Goal: Information Seeking & Learning: Check status

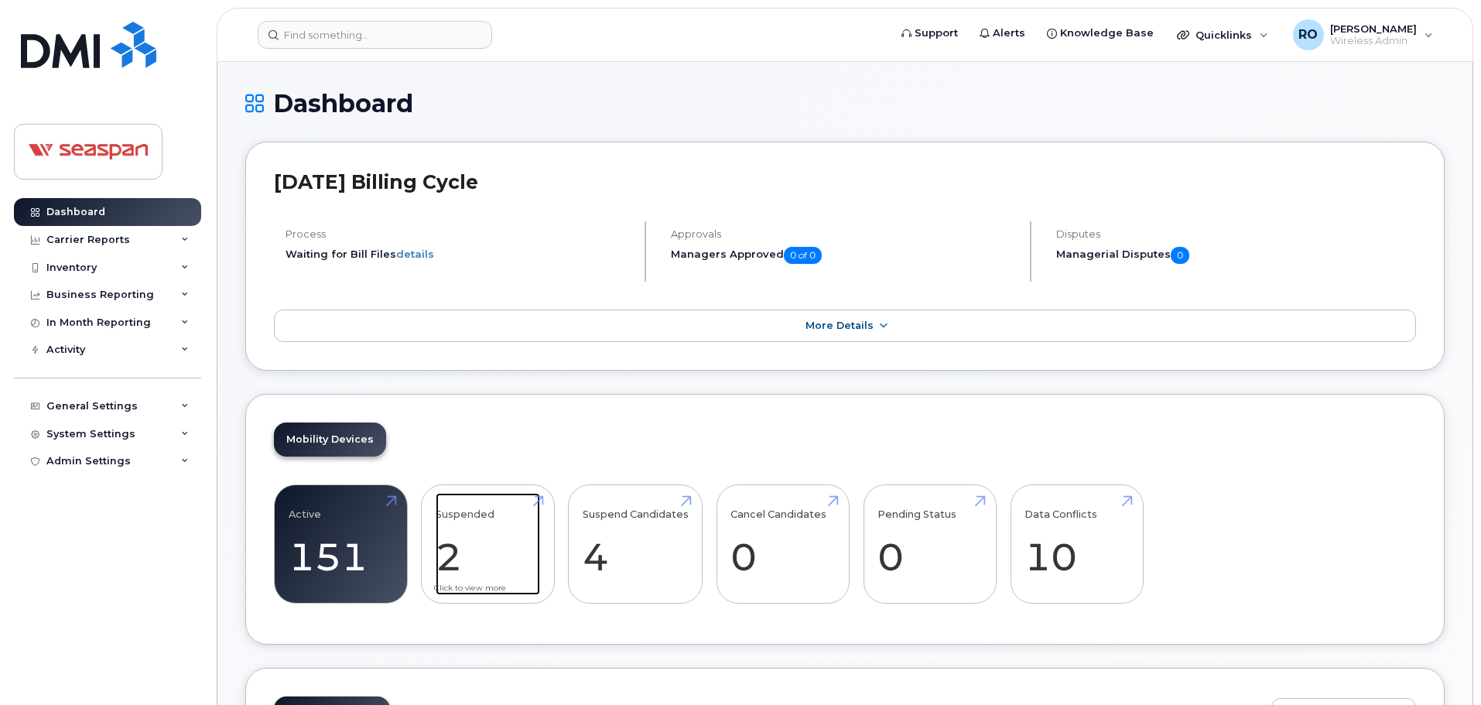
click at [471, 541] on link "Suspended 2 -71%" at bounding box center [488, 544] width 104 height 102
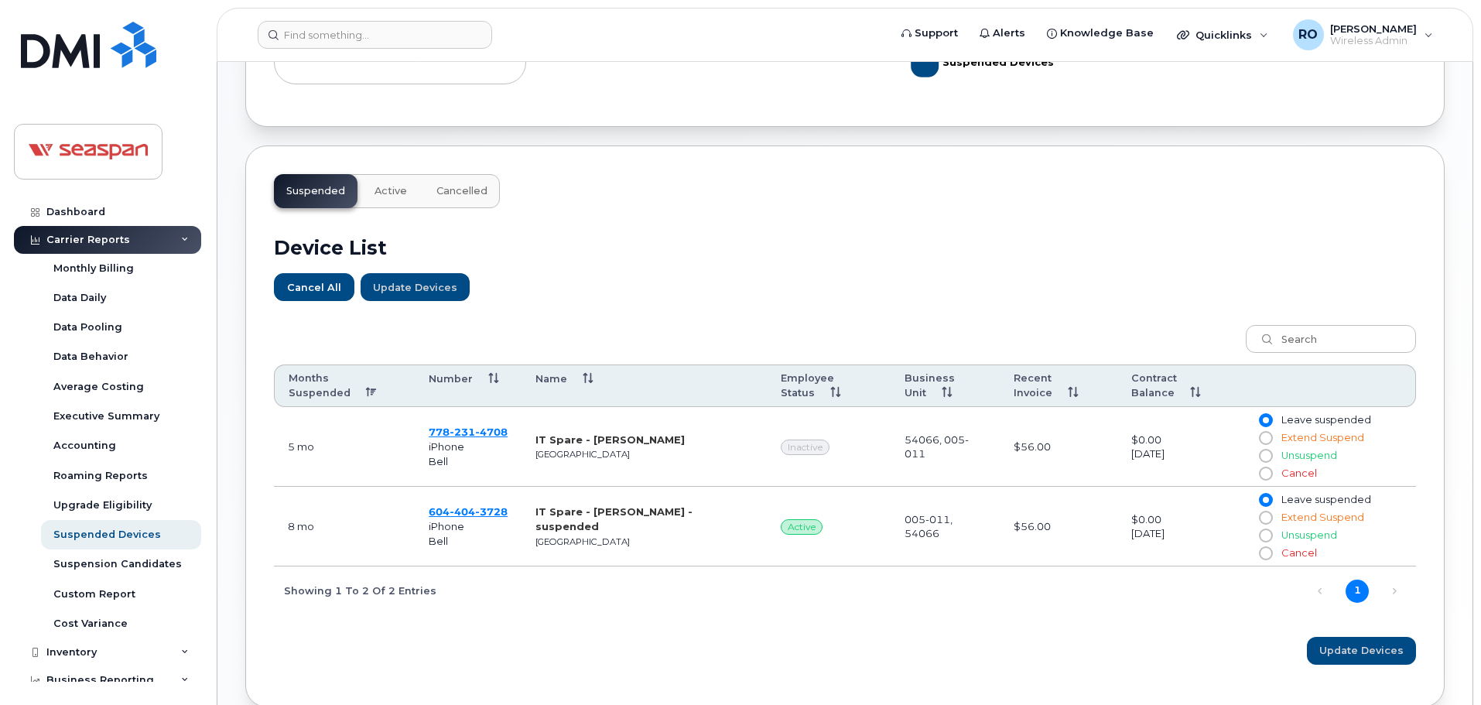
scroll to position [464, 0]
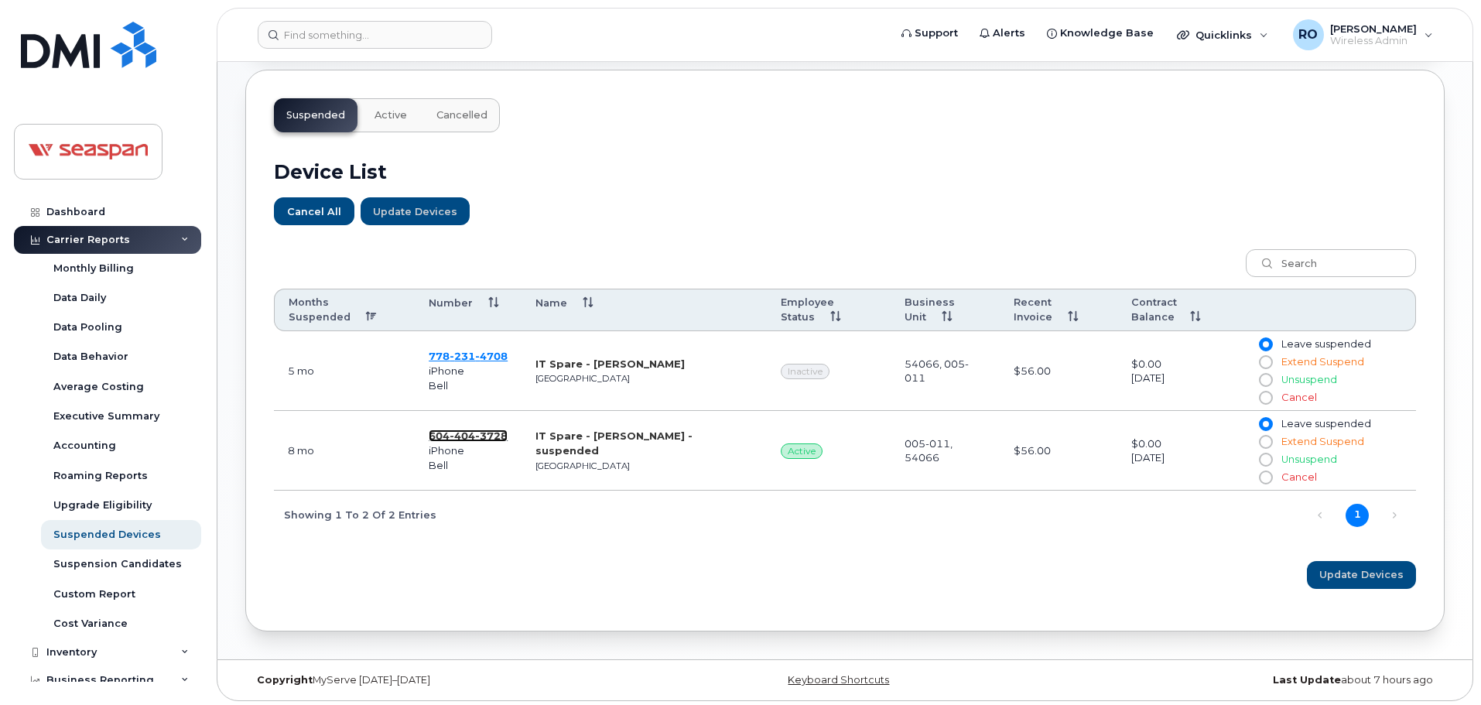
click at [495, 432] on span "3728" at bounding box center [491, 436] width 33 height 12
click at [105, 210] on link "Dashboard" at bounding box center [107, 212] width 187 height 28
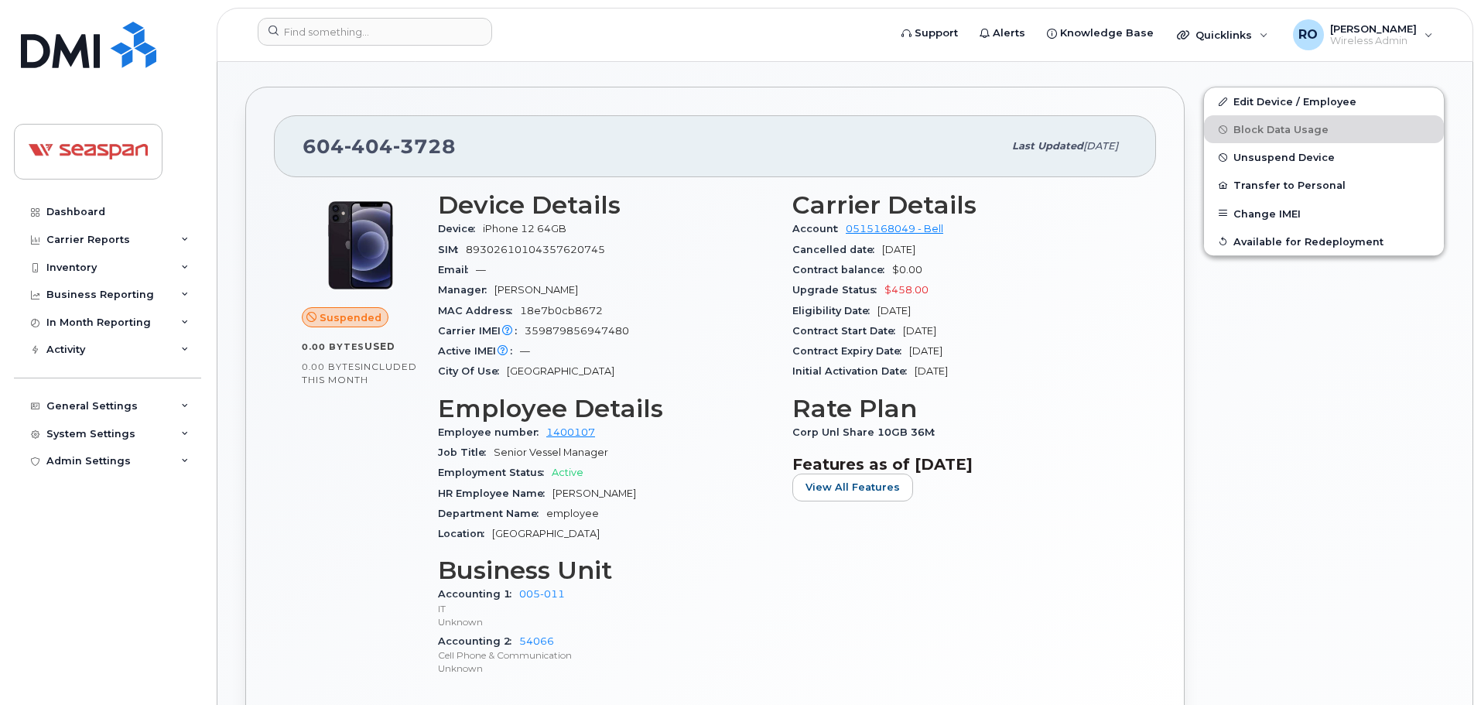
scroll to position [464, 0]
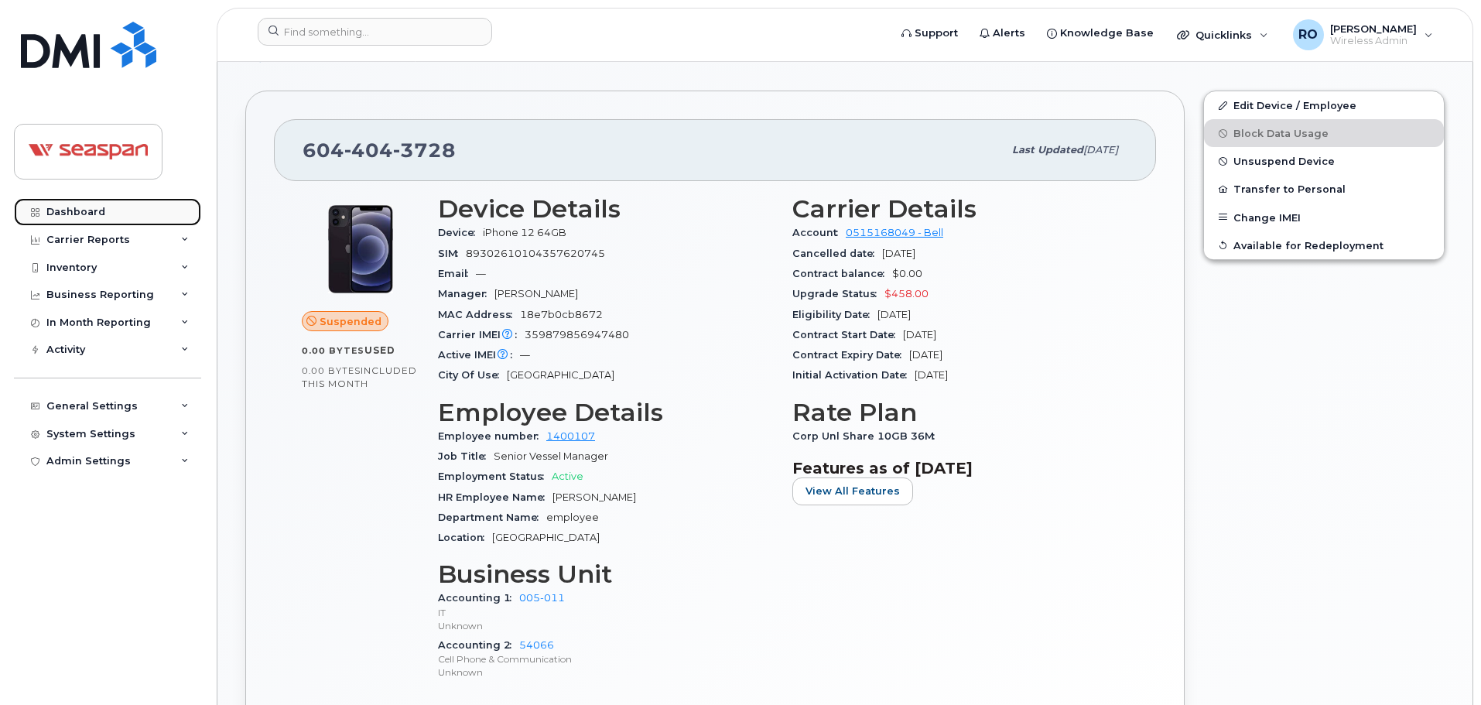
click at [80, 204] on link "Dashboard" at bounding box center [107, 212] width 187 height 28
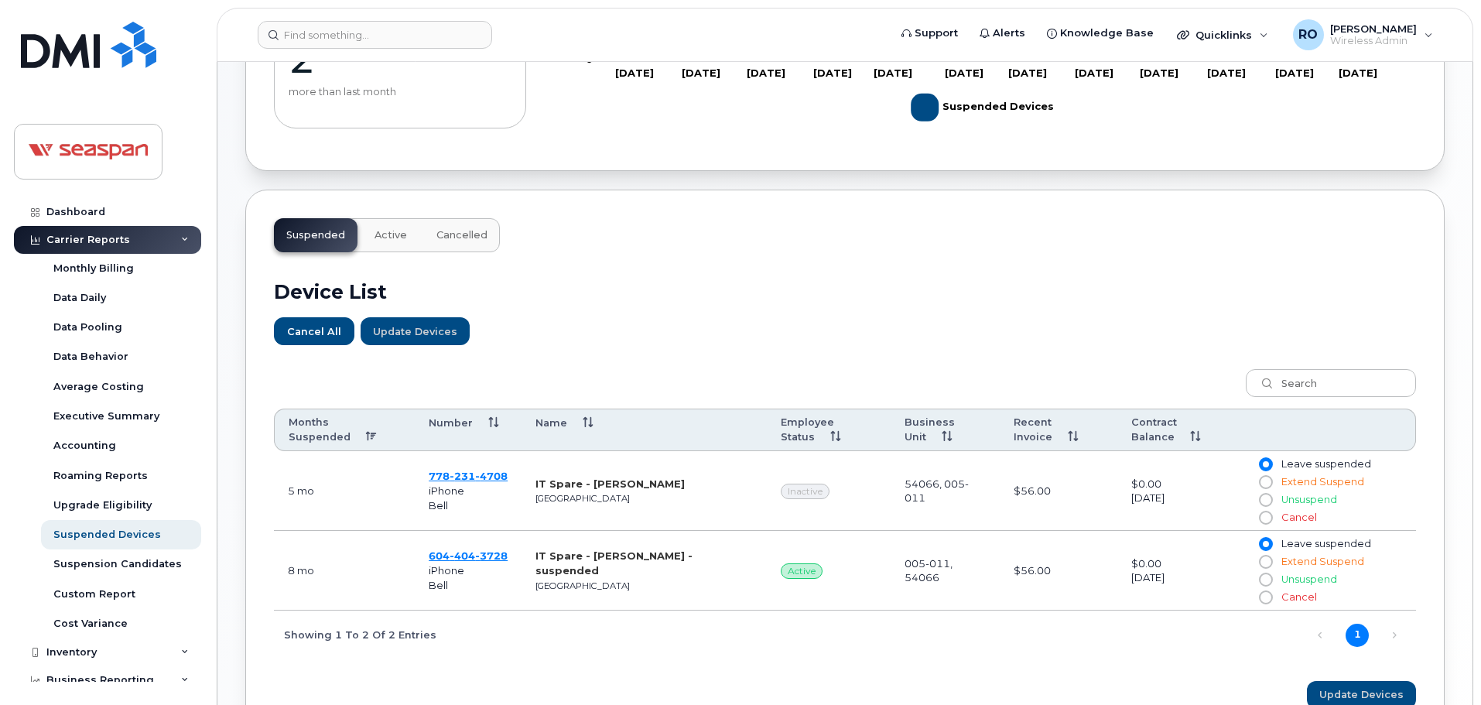
scroll to position [464, 0]
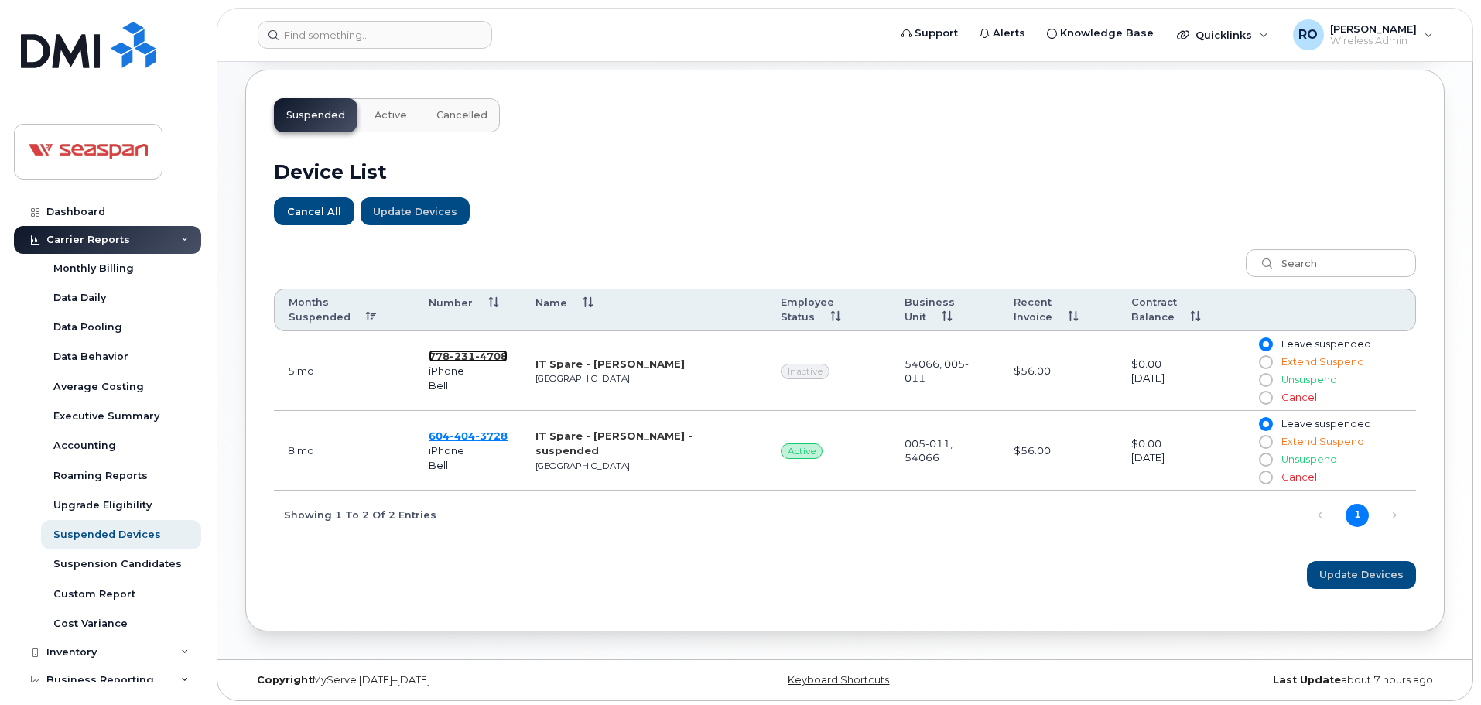
click at [475, 354] on span "231" at bounding box center [491, 356] width 33 height 12
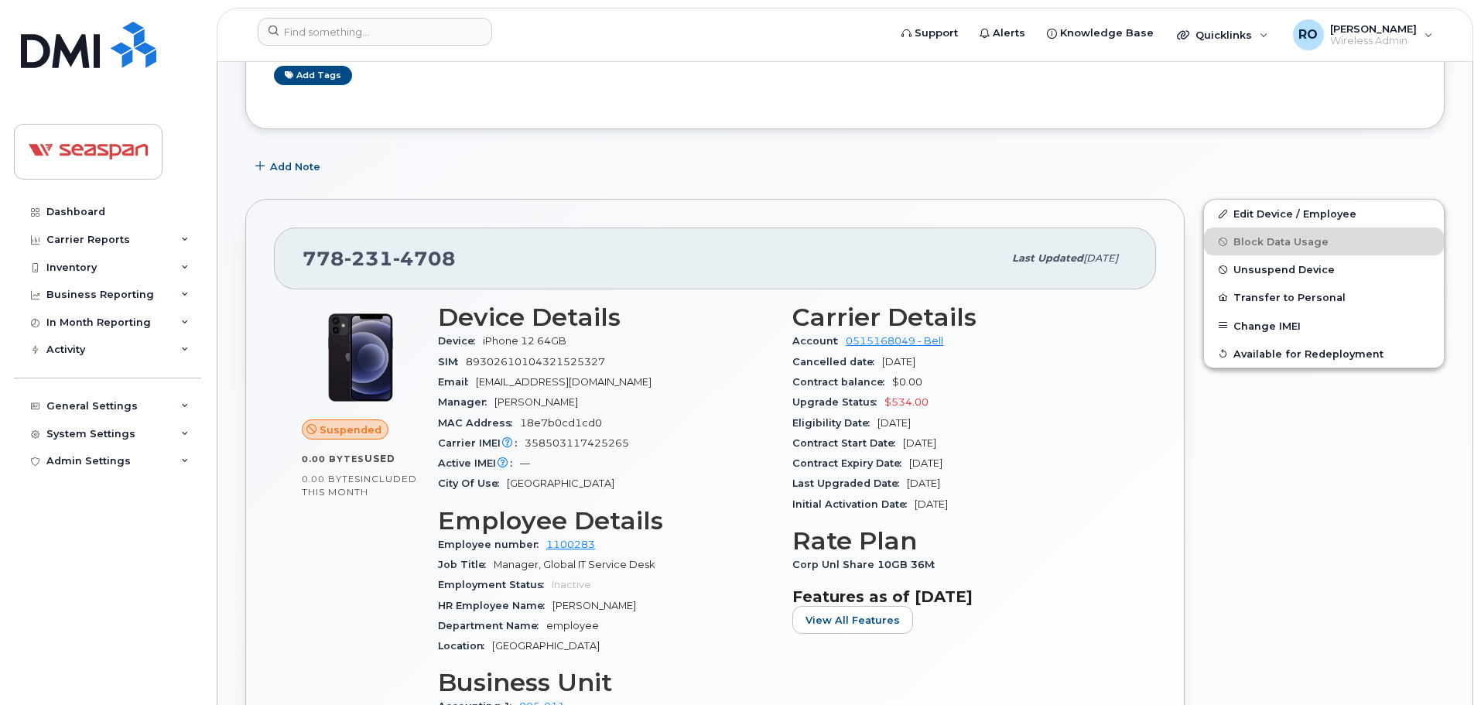
scroll to position [232, 0]
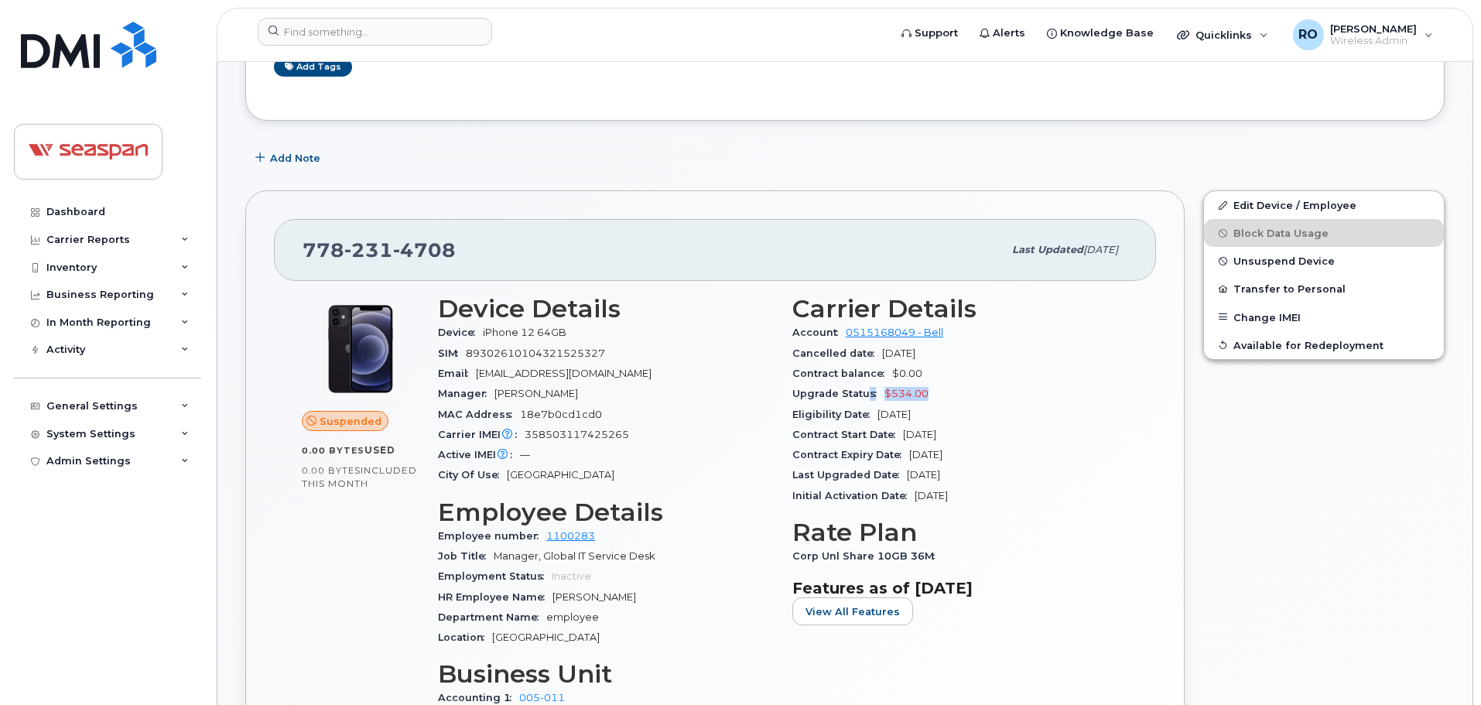
drag, startPoint x: 928, startPoint y: 394, endPoint x: 866, endPoint y: 398, distance: 62.0
click at [866, 398] on div "Upgrade Status $534.00" at bounding box center [961, 394] width 336 height 20
click at [866, 398] on span "Upgrade Status" at bounding box center [839, 394] width 92 height 12
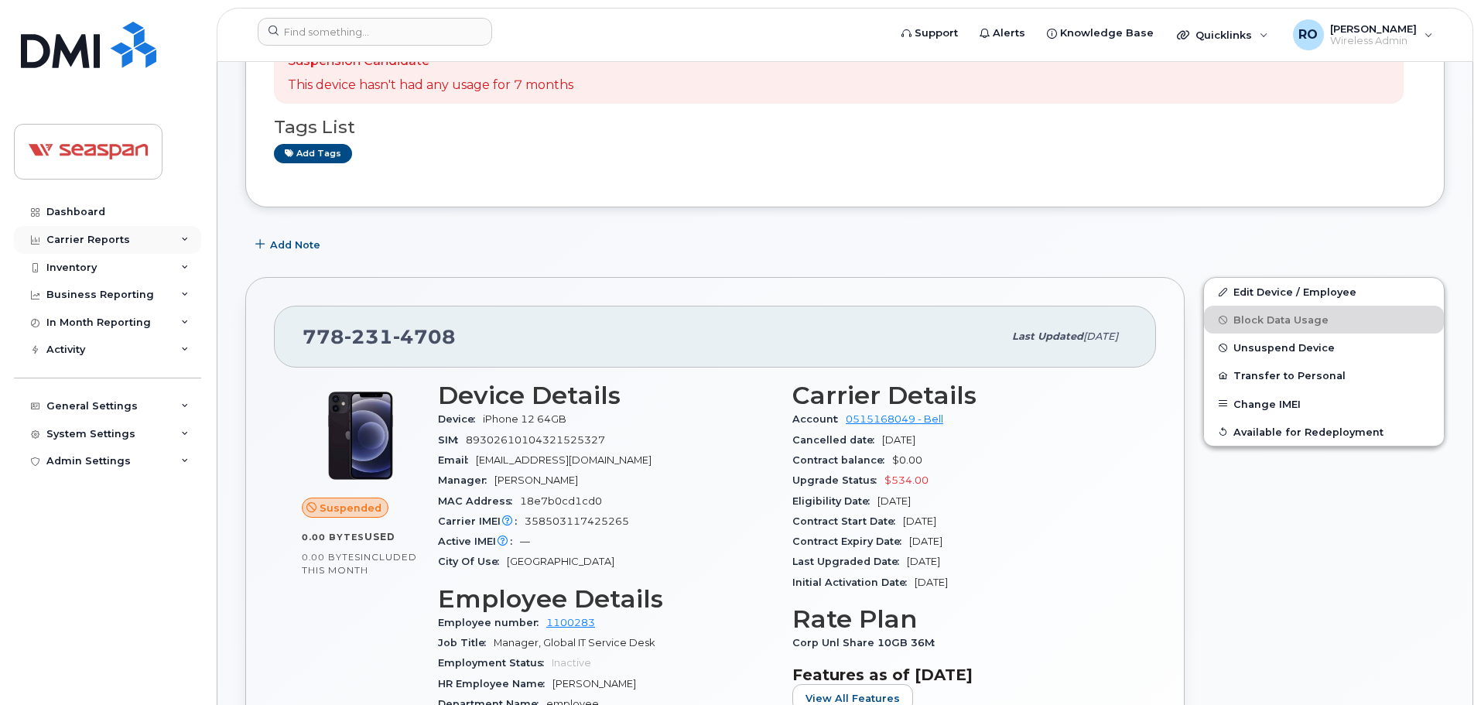
scroll to position [0, 0]
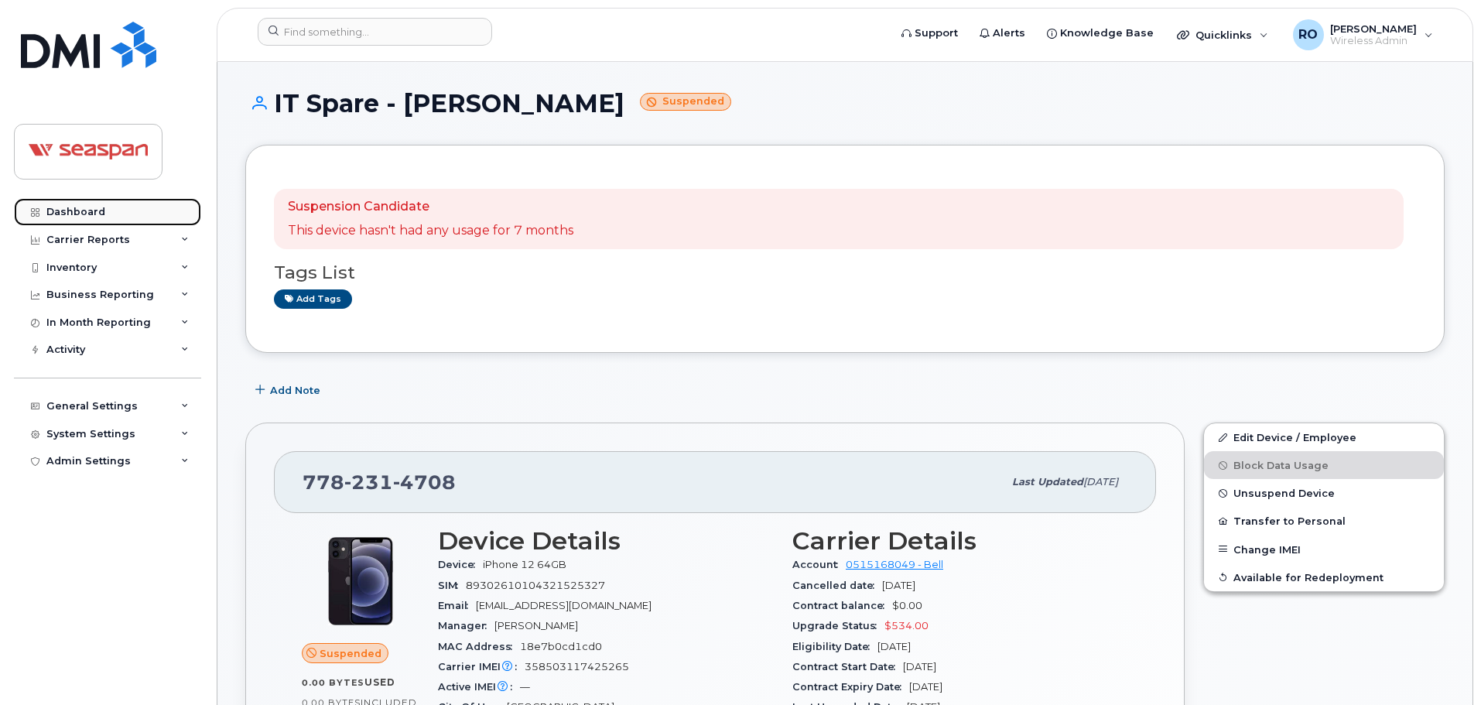
drag, startPoint x: 90, startPoint y: 220, endPoint x: 97, endPoint y: 215, distance: 8.4
click at [90, 220] on link "Dashboard" at bounding box center [107, 212] width 187 height 28
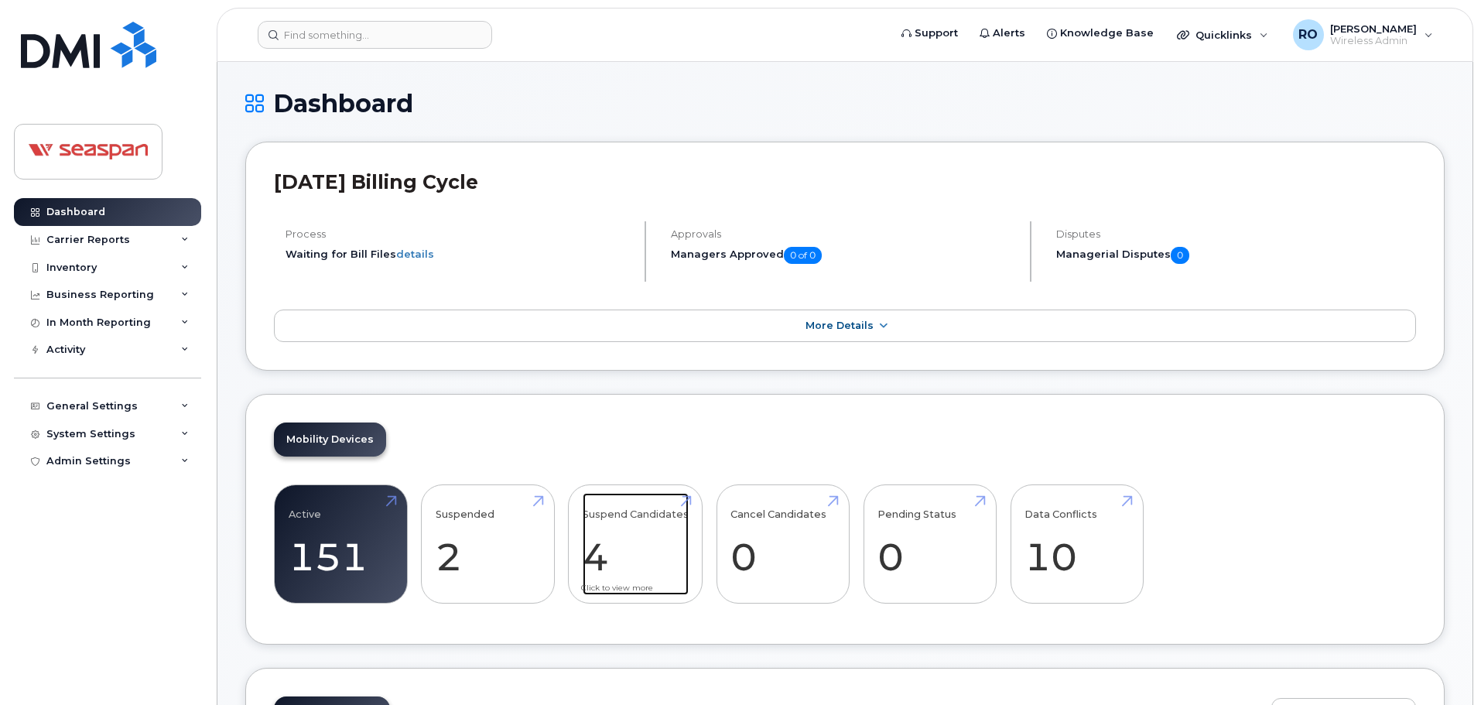
click at [640, 513] on link "Suspend Candidates 4" at bounding box center [636, 544] width 106 height 102
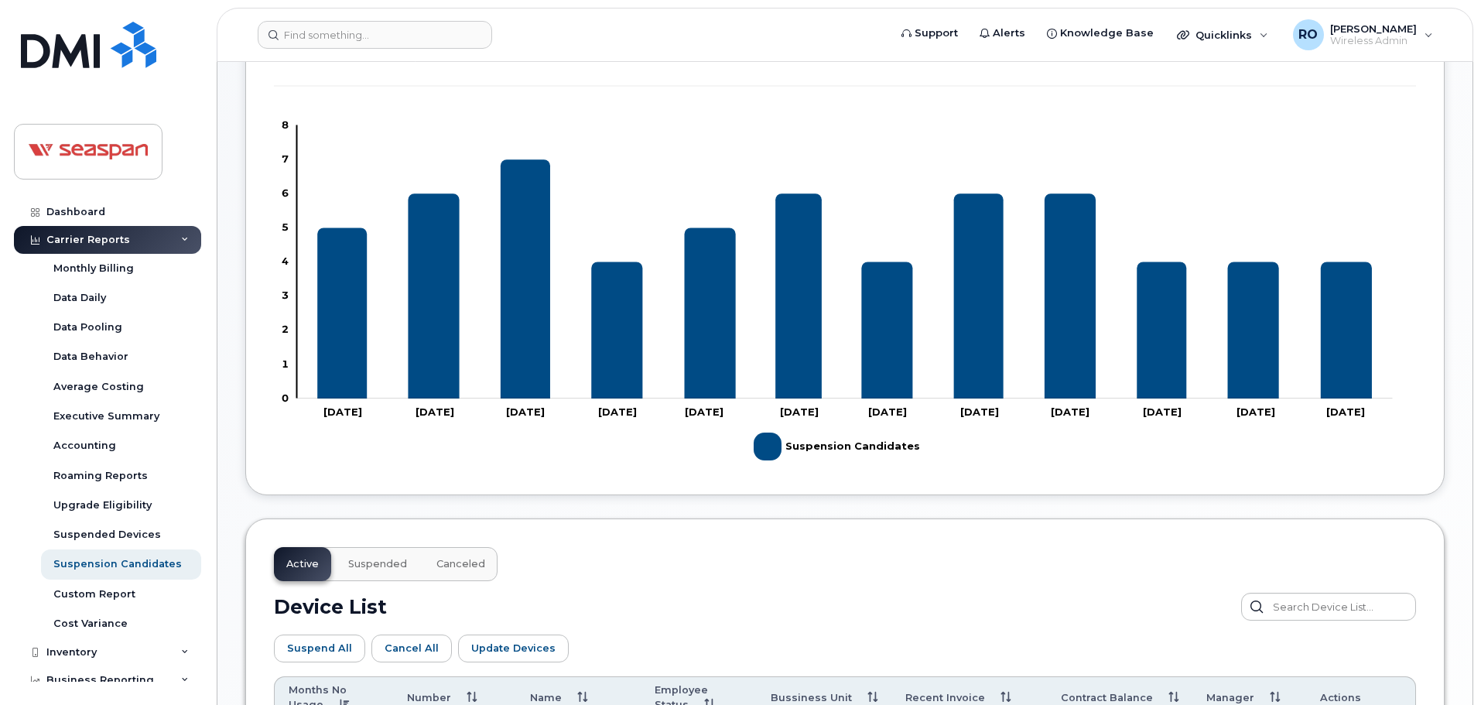
scroll to position [155, 0]
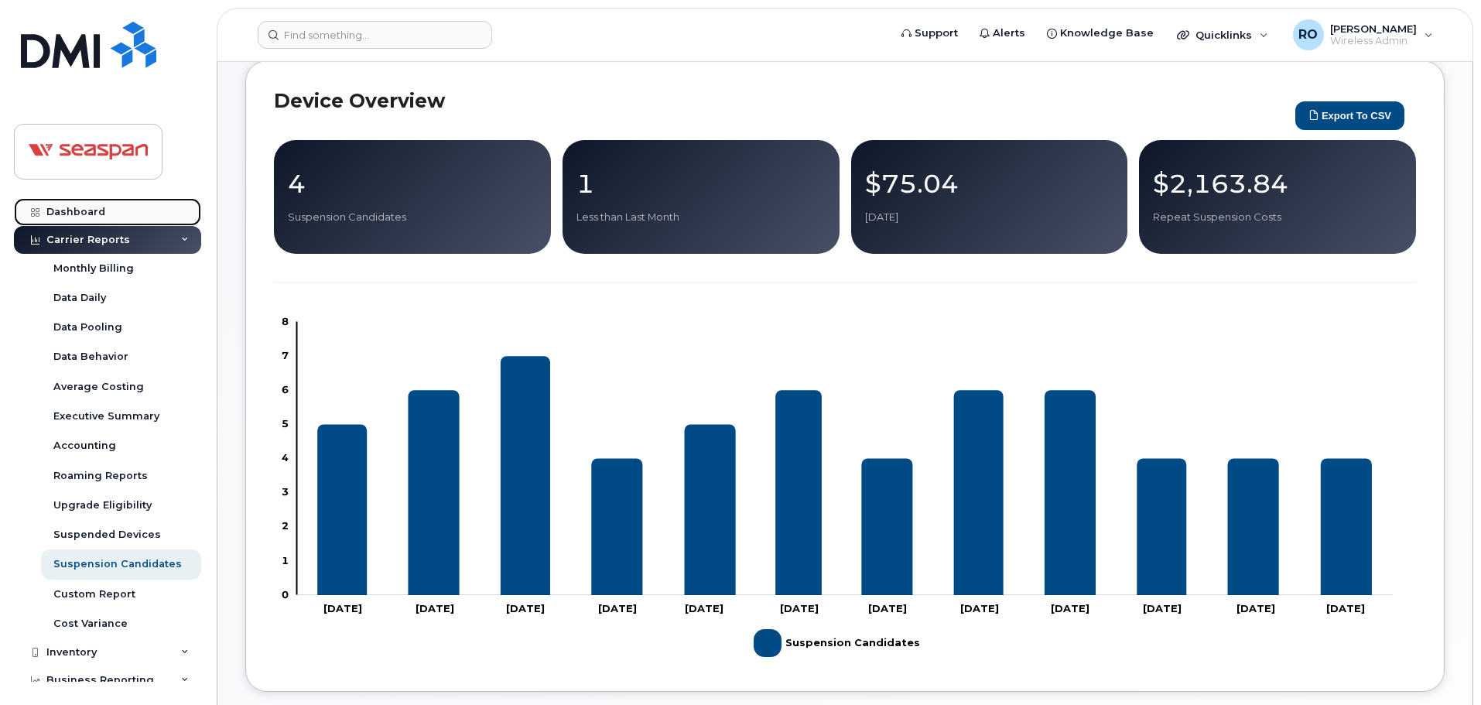
click at [90, 210] on div "Dashboard" at bounding box center [75, 212] width 59 height 12
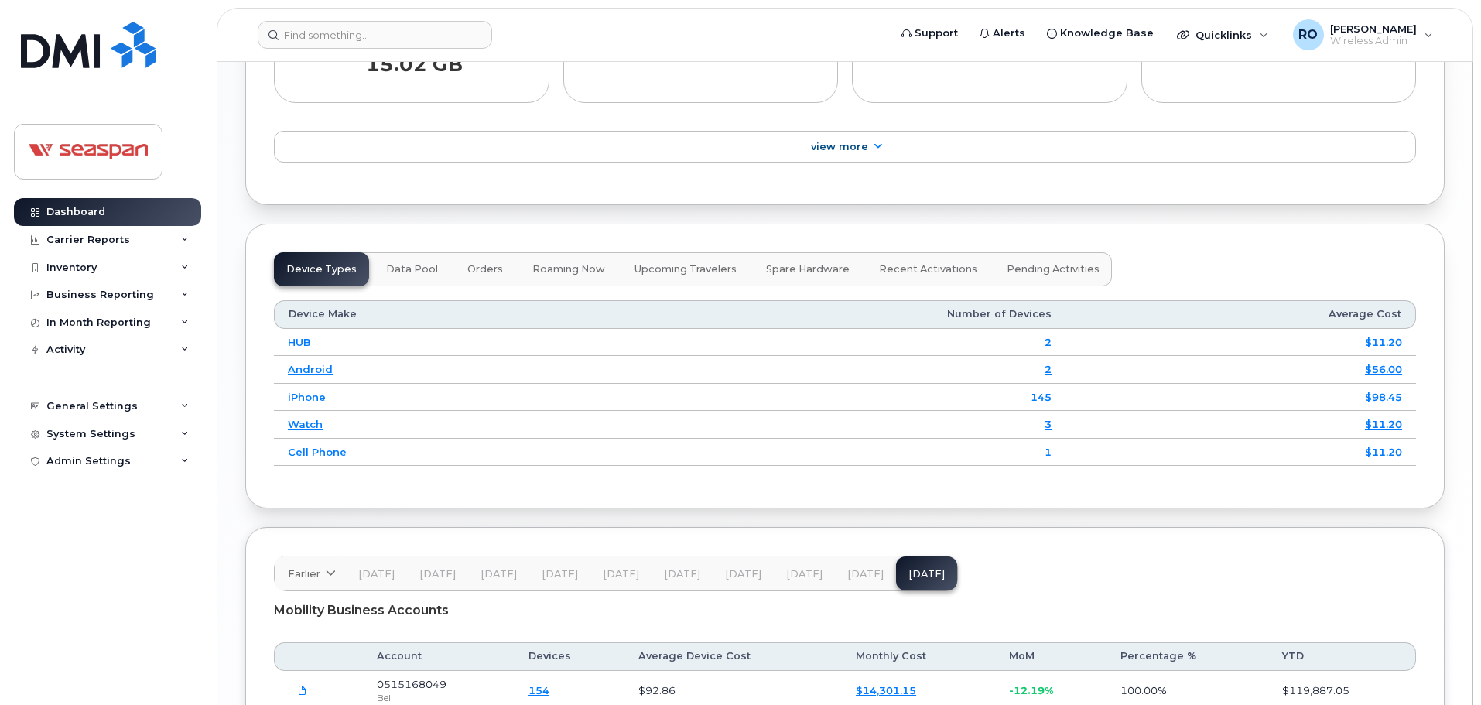
scroll to position [1886, 0]
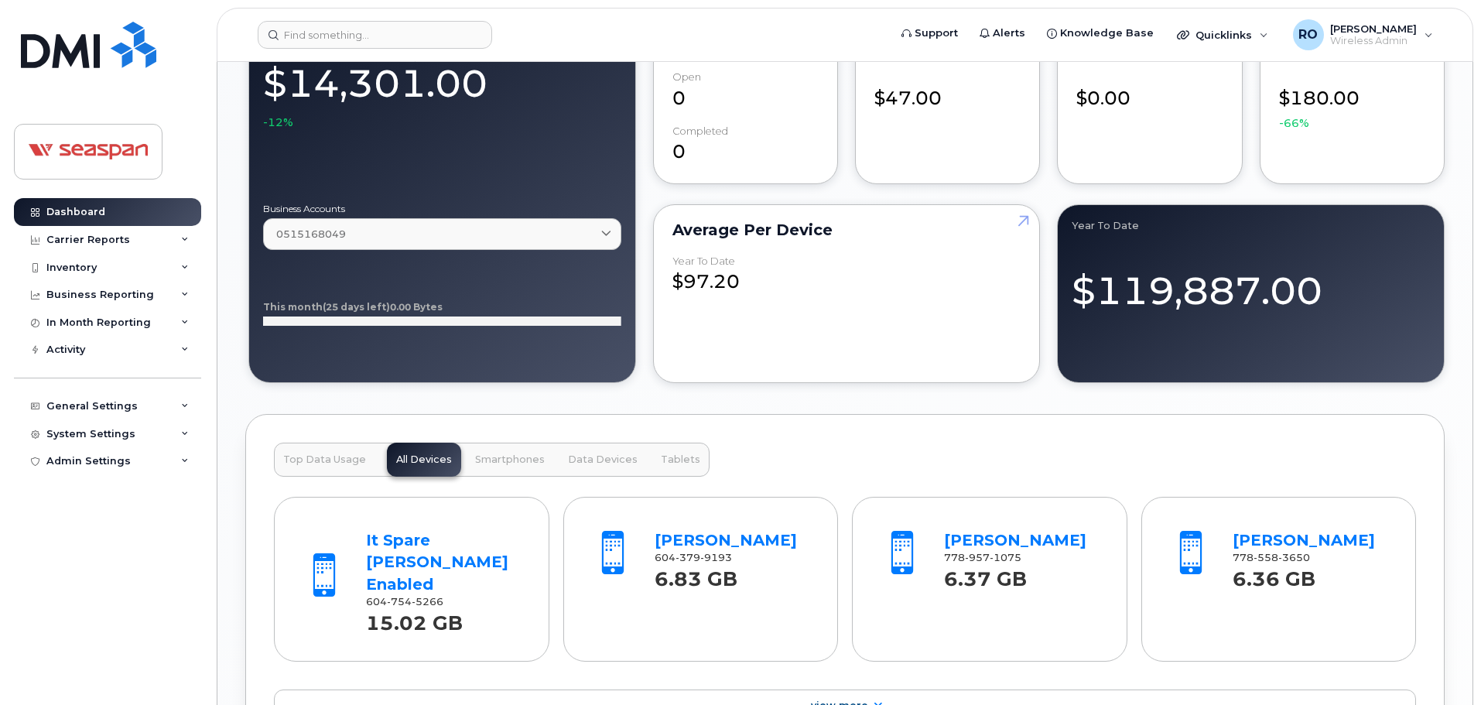
scroll to position [1471, 0]
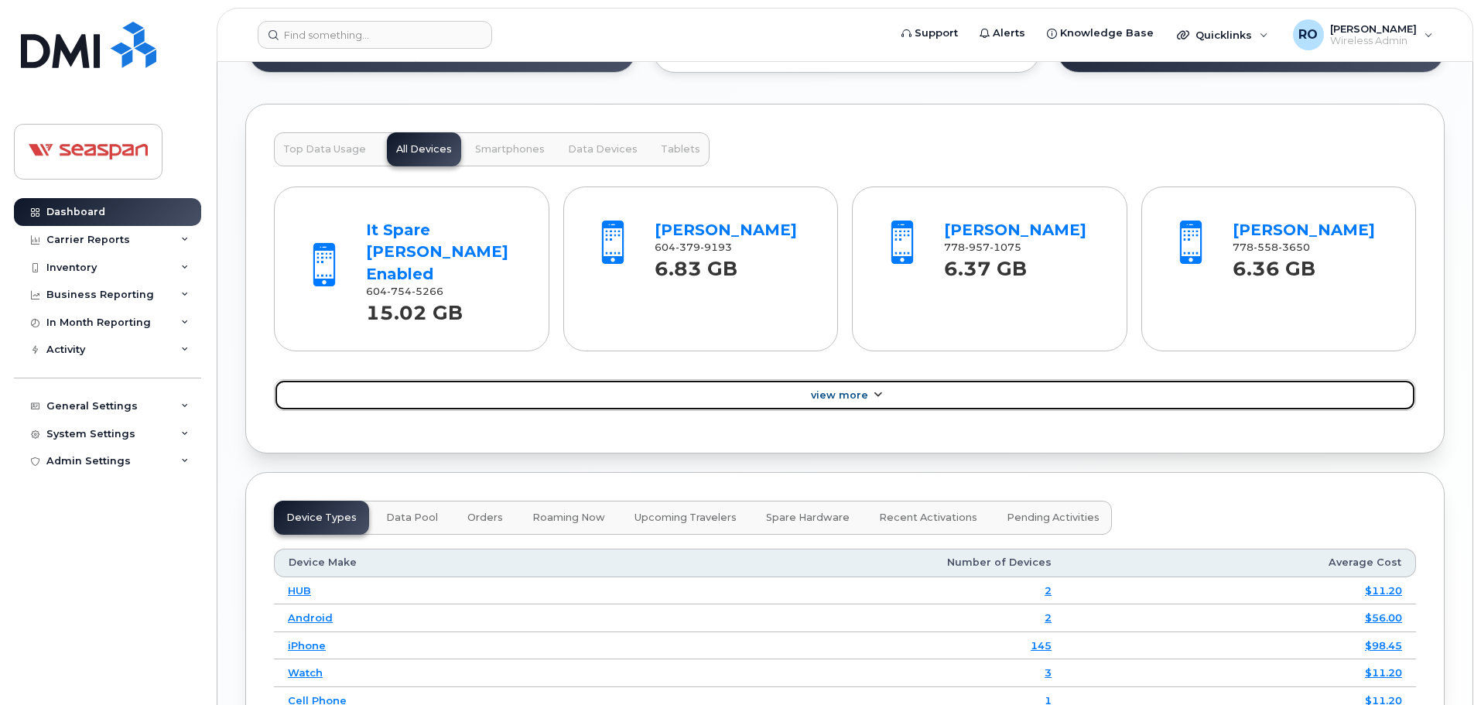
click at [837, 392] on span "View More" at bounding box center [839, 395] width 57 height 12
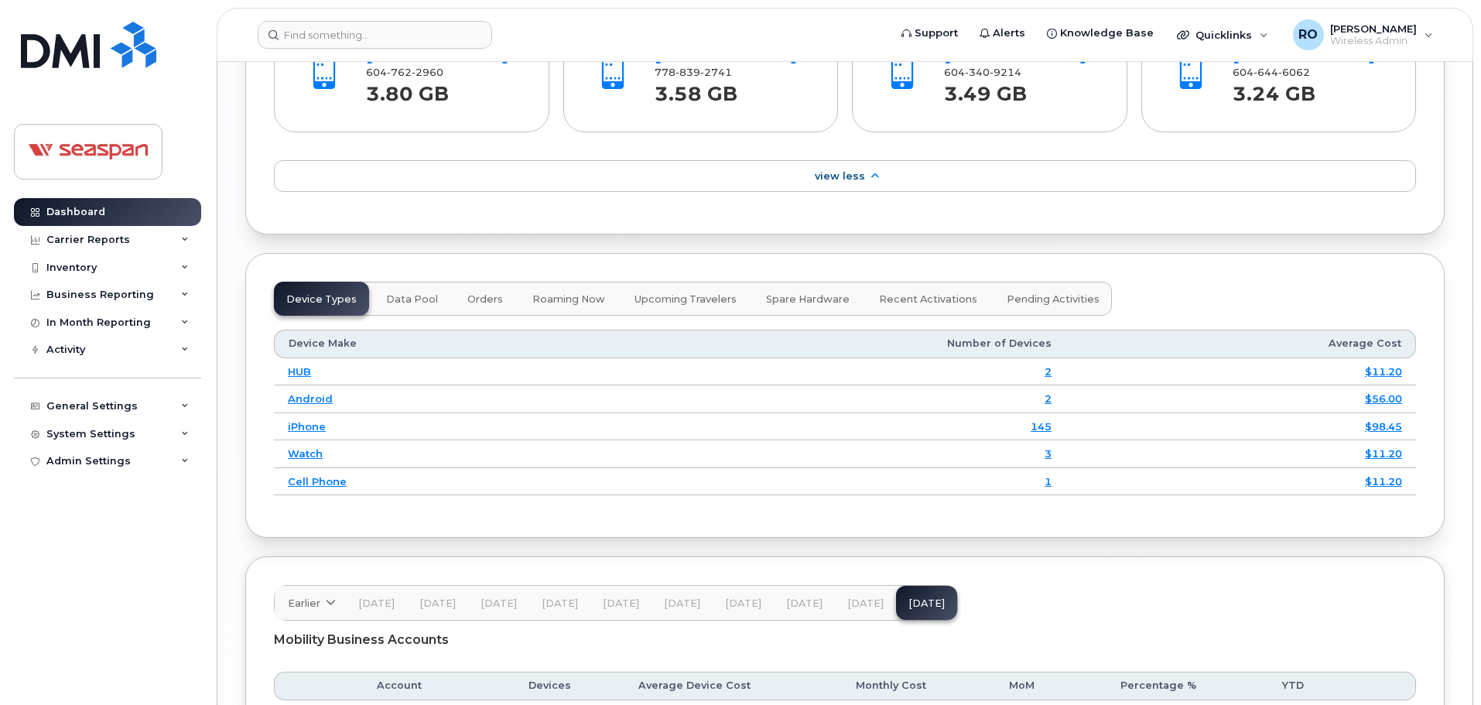
scroll to position [2312, 0]
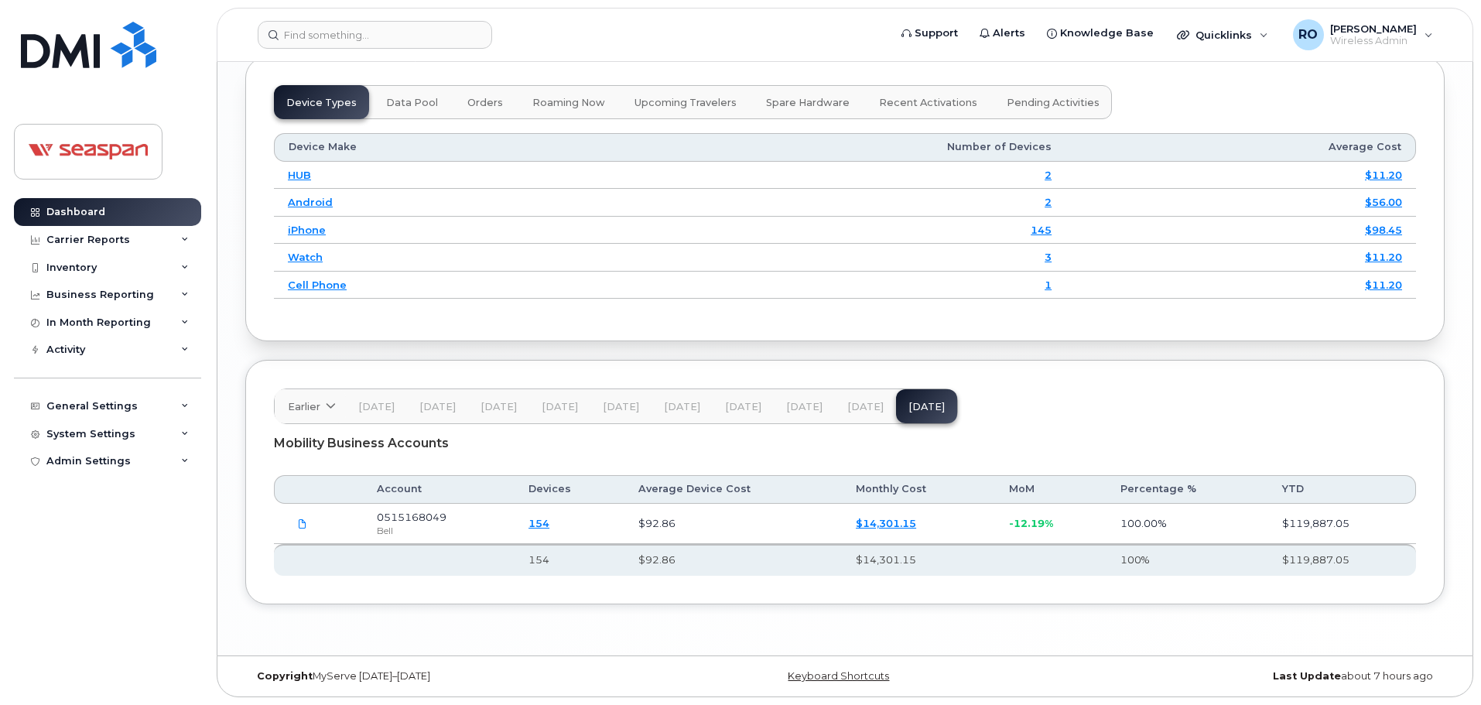
click at [550, 522] on link "154" at bounding box center [539, 523] width 21 height 12
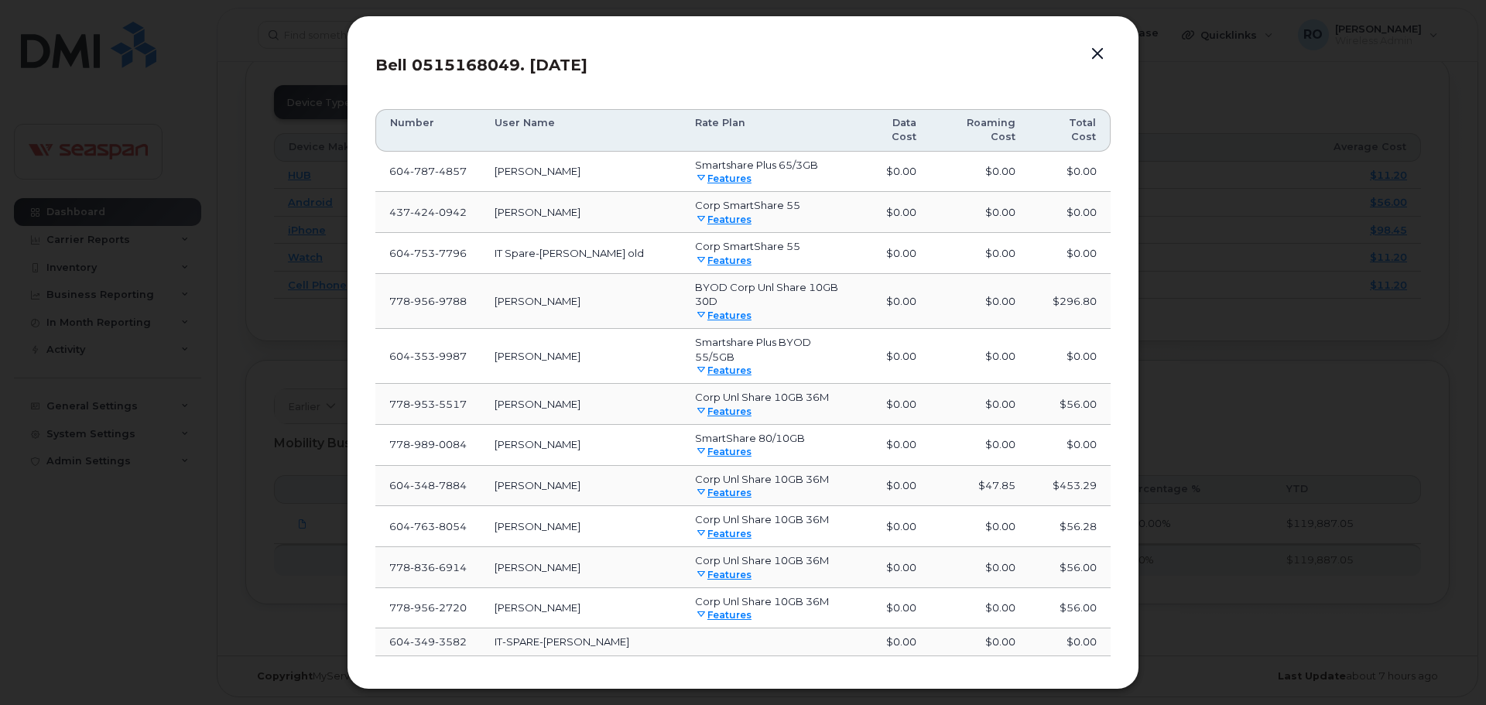
click at [1099, 48] on button "button" at bounding box center [1097, 54] width 23 height 22
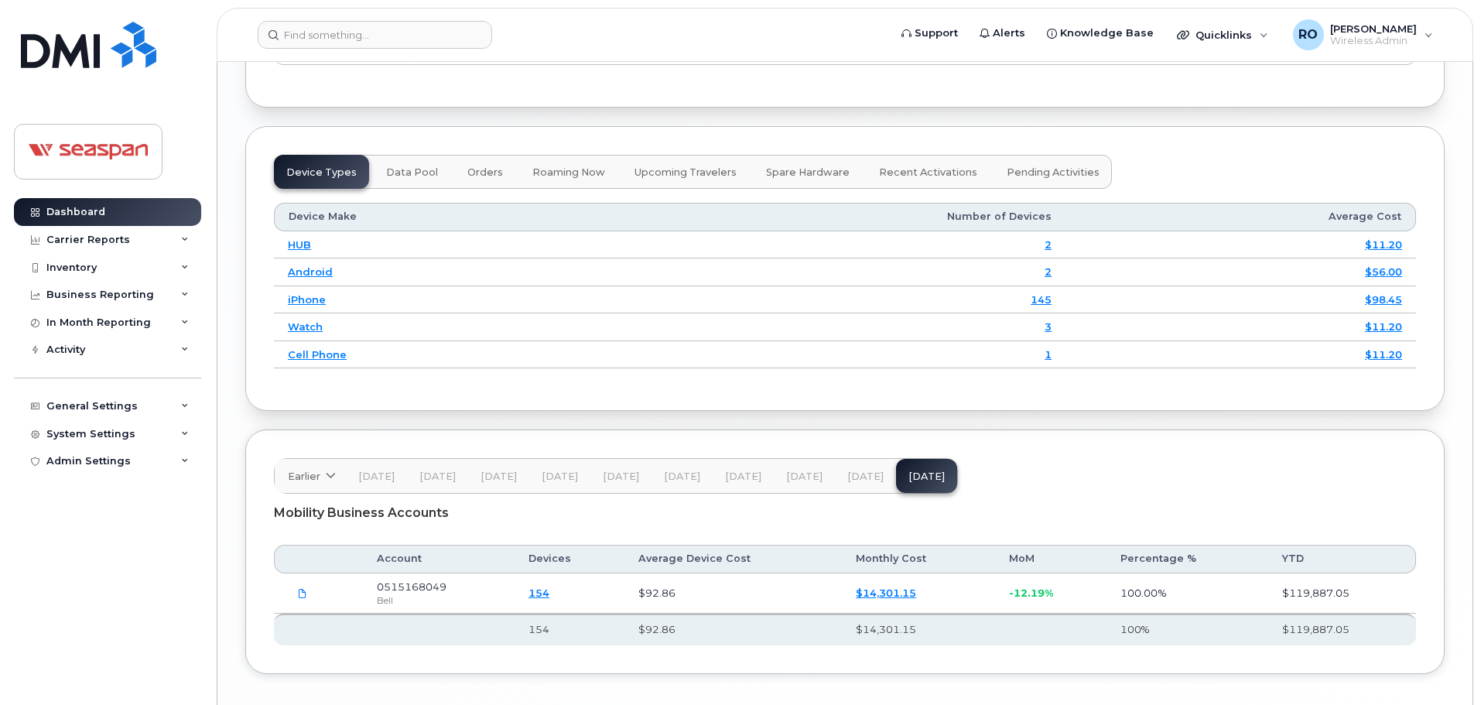
scroll to position [2080, 0]
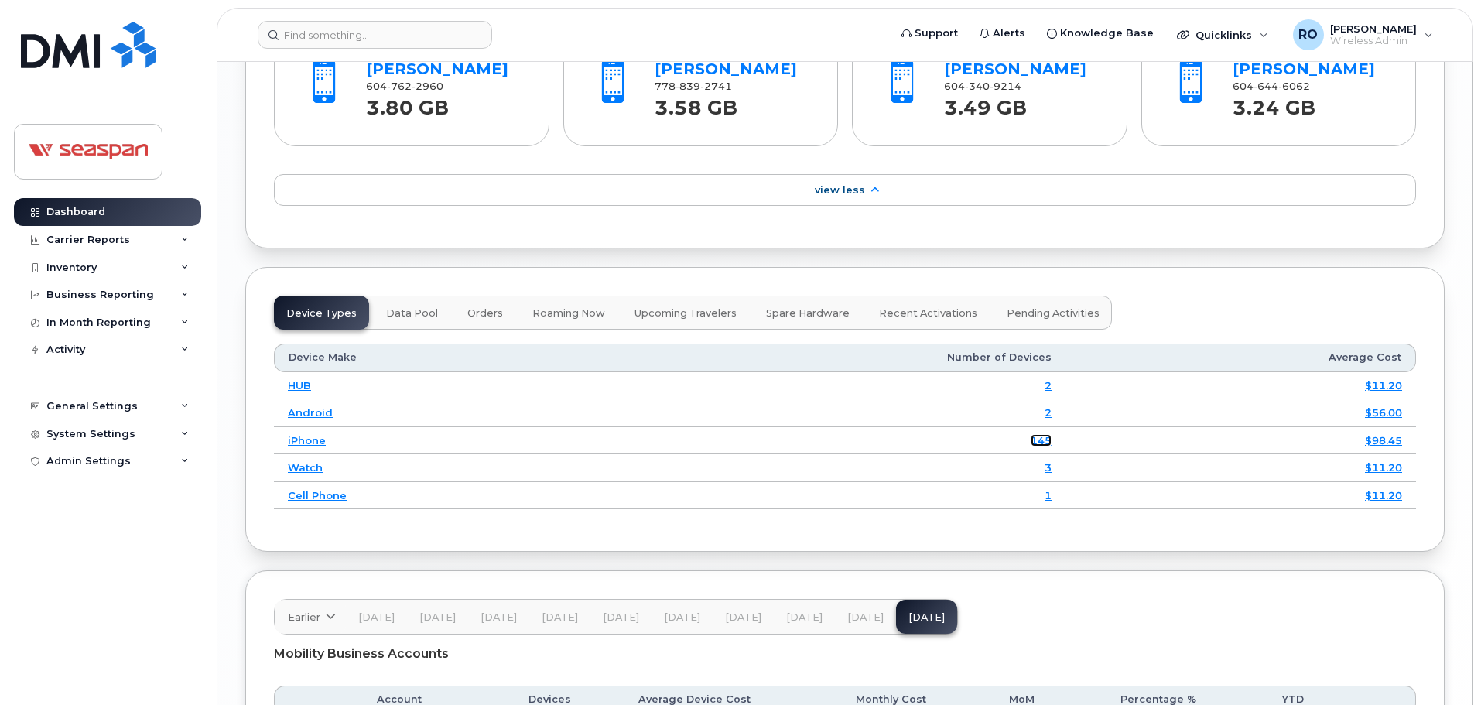
click at [1039, 447] on link "145" at bounding box center [1041, 440] width 21 height 12
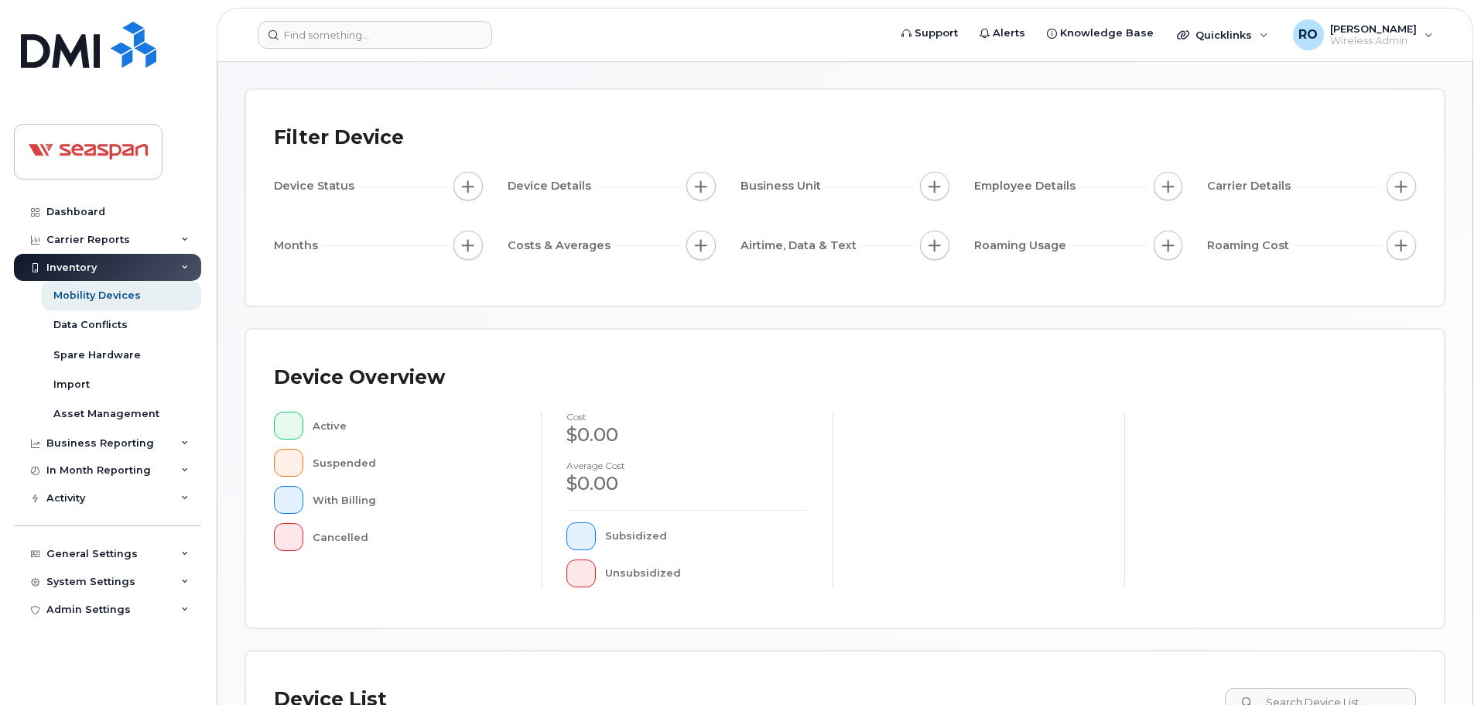
scroll to position [359, 0]
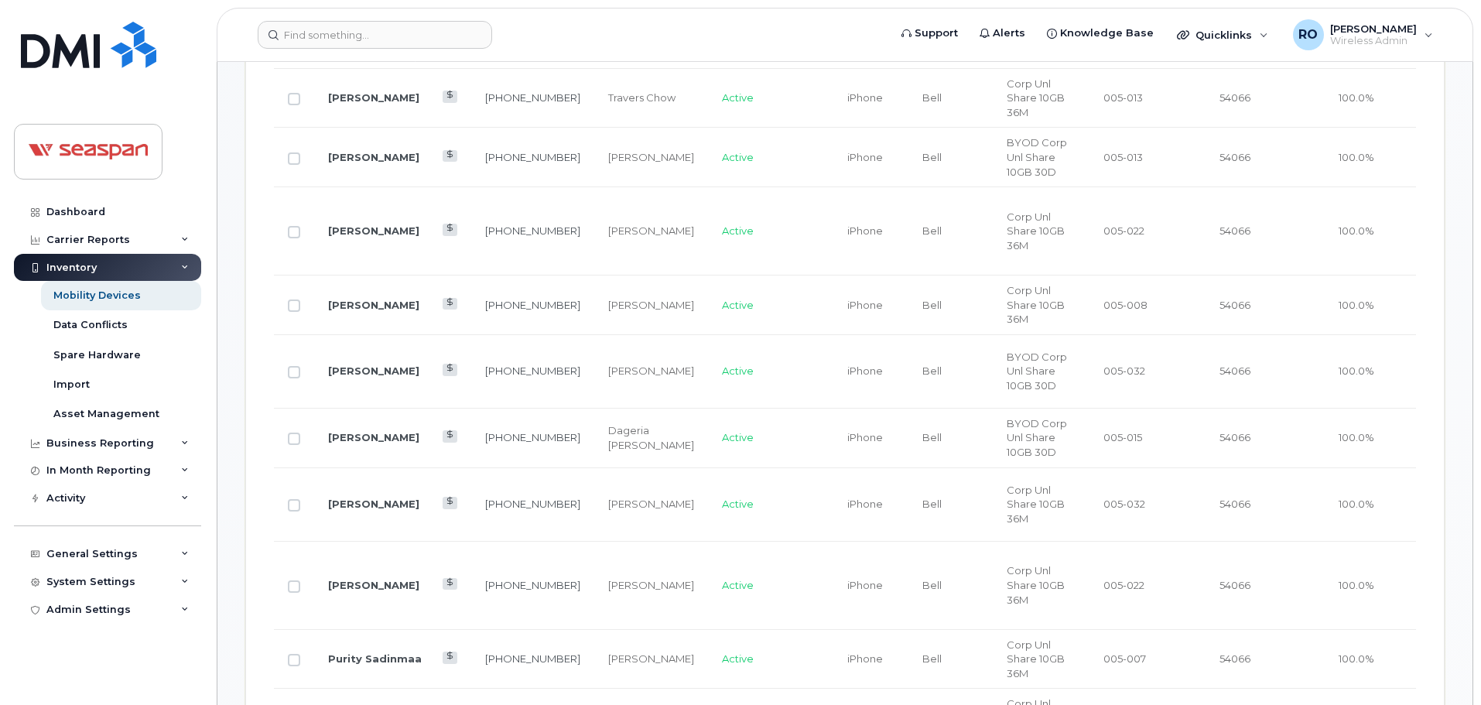
scroll to position [978, 0]
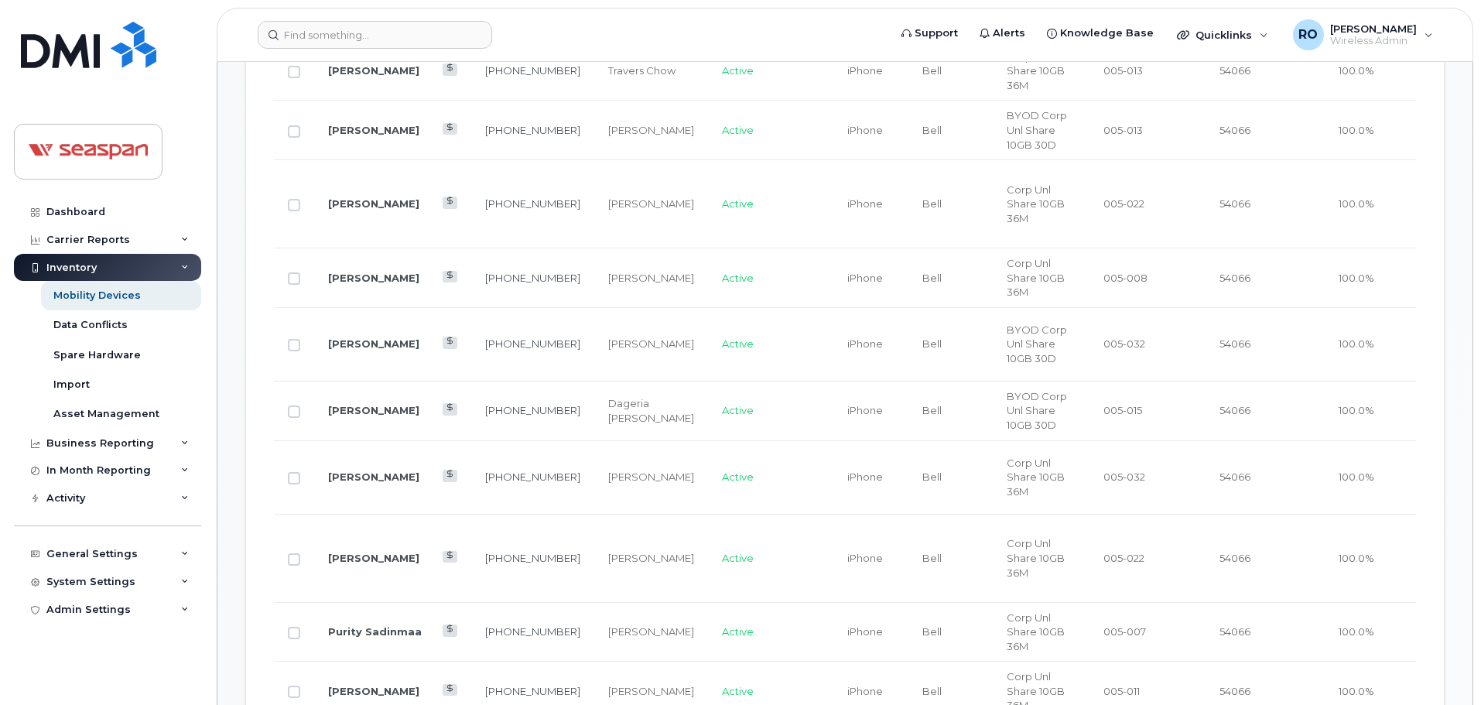
drag, startPoint x: 371, startPoint y: 194, endPoint x: 323, endPoint y: 184, distance: 49.0
click at [323, 184] on td "[PERSON_NAME]" at bounding box center [392, 204] width 157 height 88
copy link "[PERSON_NAME]"
click at [327, 187] on td "[PERSON_NAME]" at bounding box center [392, 204] width 157 height 88
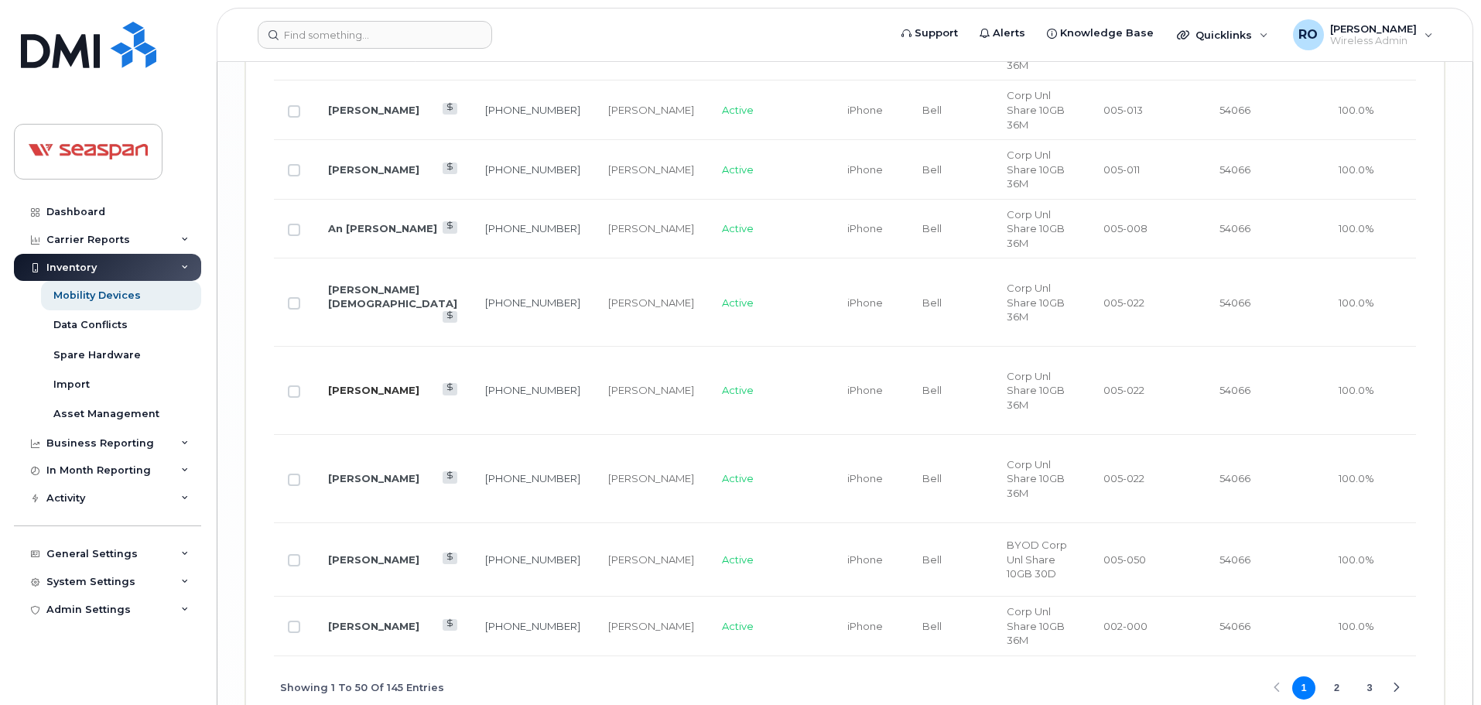
scroll to position [3902, 0]
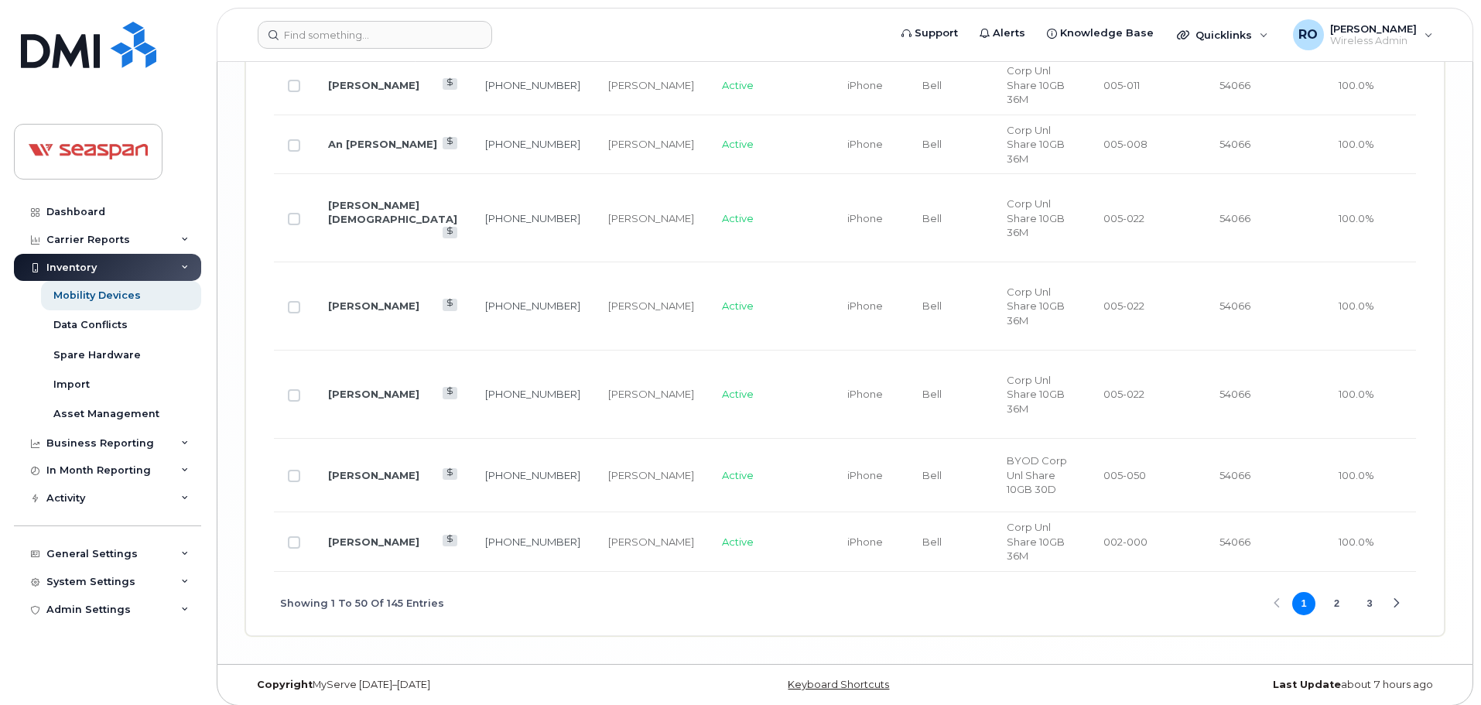
click at [1337, 599] on button "2" at bounding box center [1337, 603] width 23 height 23
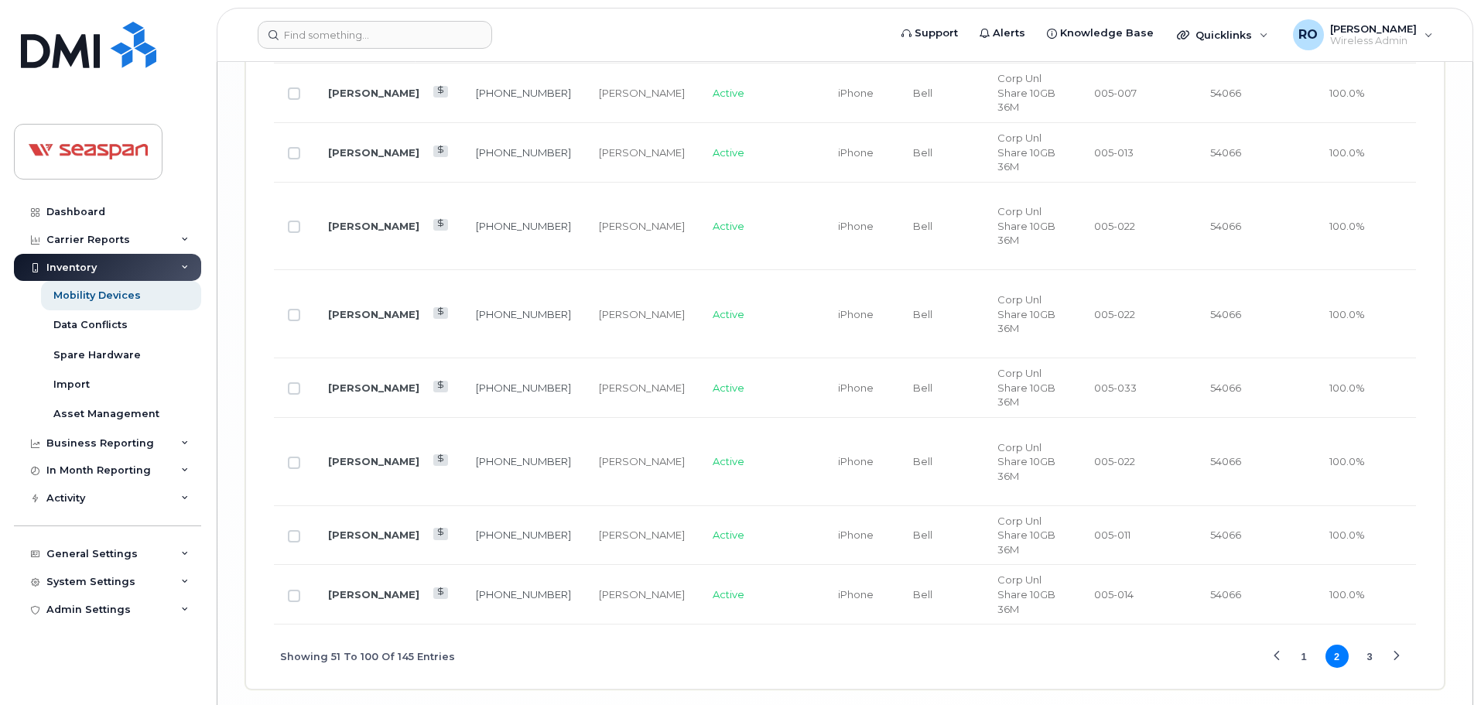
scroll to position [4057, 0]
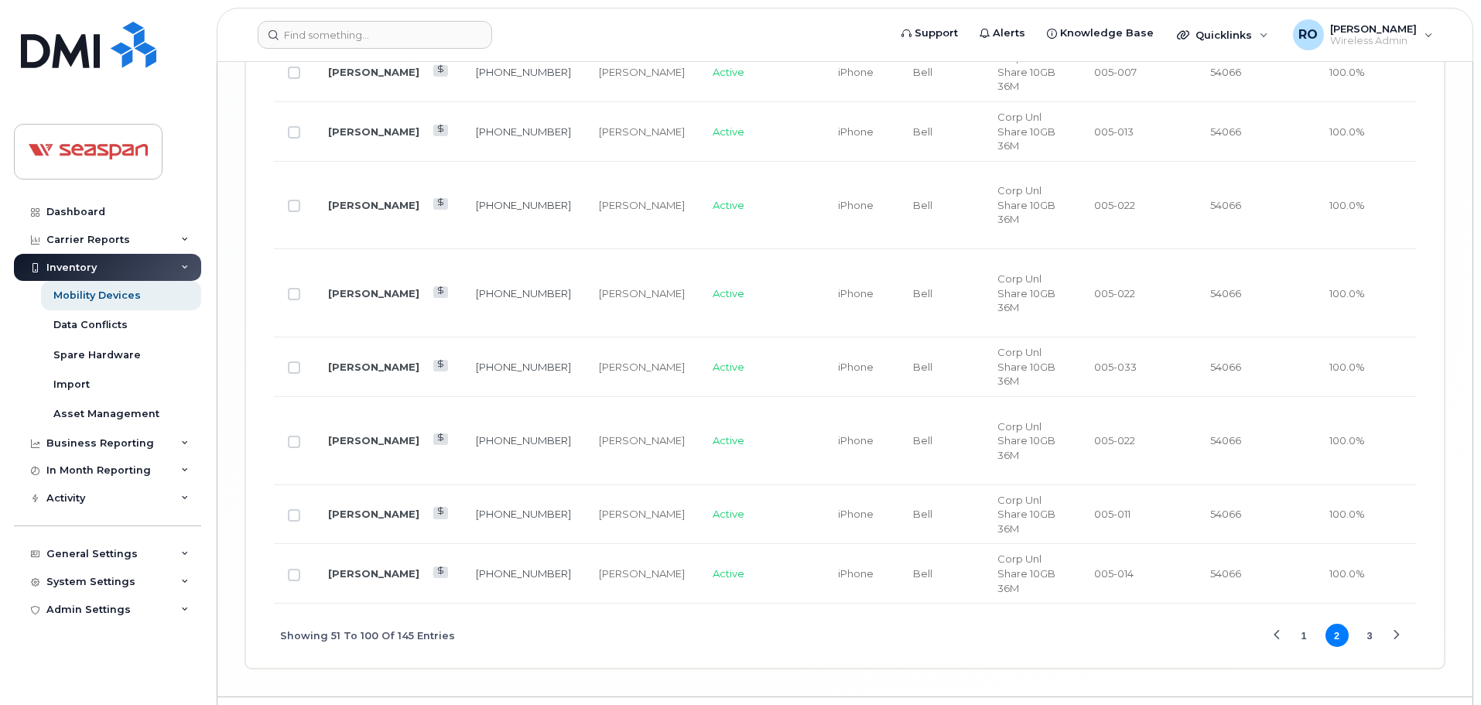
click at [1365, 647] on button "3" at bounding box center [1369, 635] width 23 height 23
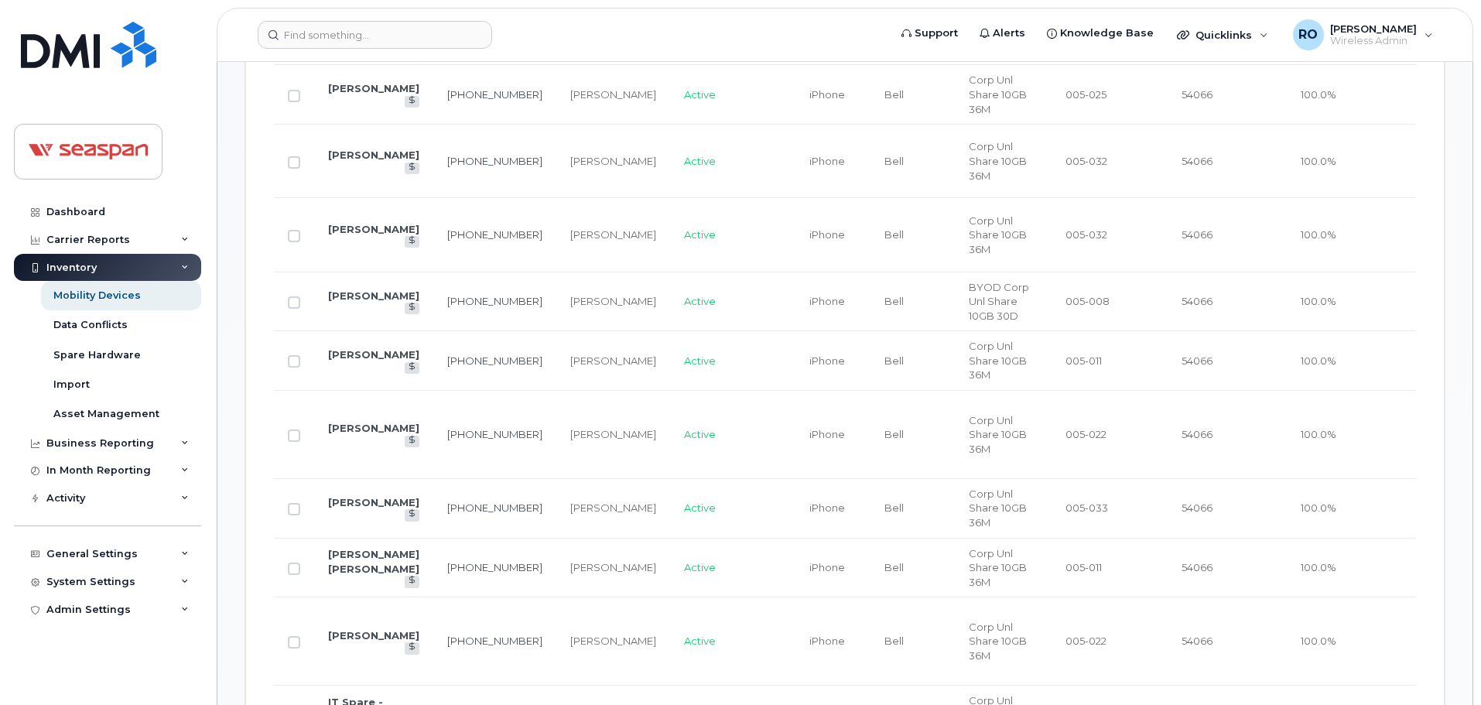
scroll to position [859, 0]
